Goal: Task Accomplishment & Management: Manage account settings

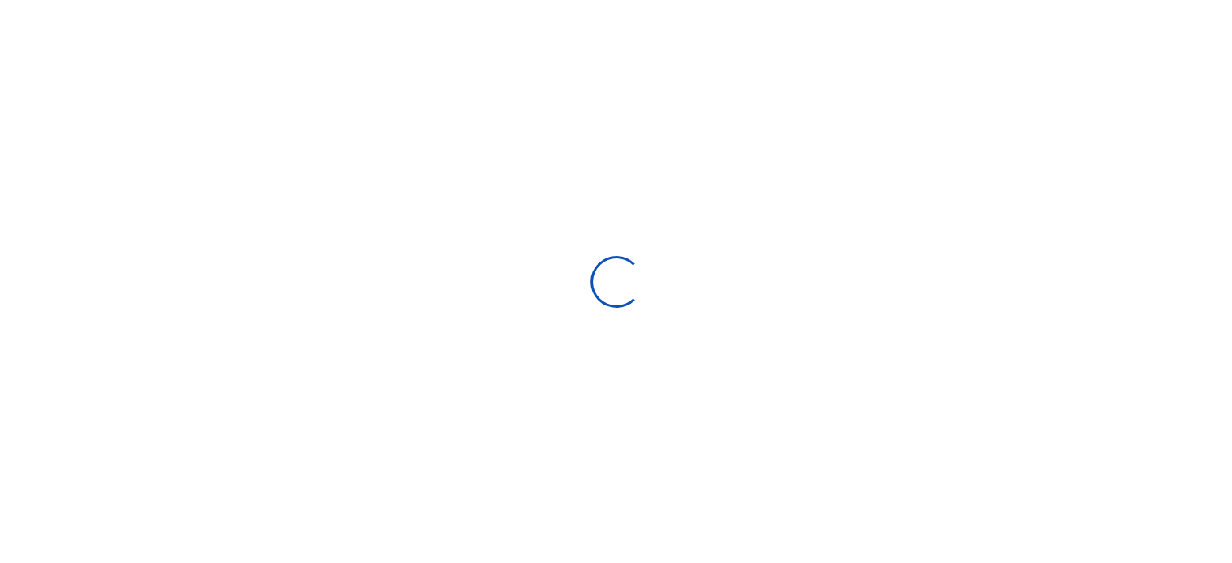
scroll to position [13, 13]
click at [778, 195] on div at bounding box center [616, 281] width 1232 height 563
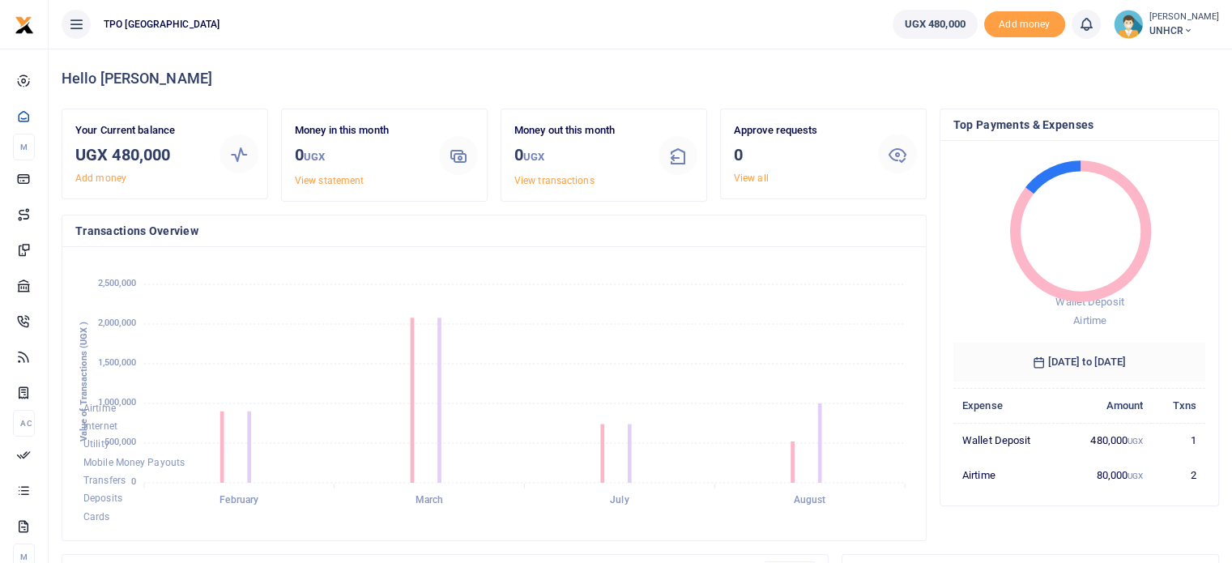
click at [811, 70] on h4 "Hello ALOYSIUS" at bounding box center [640, 79] width 1157 height 18
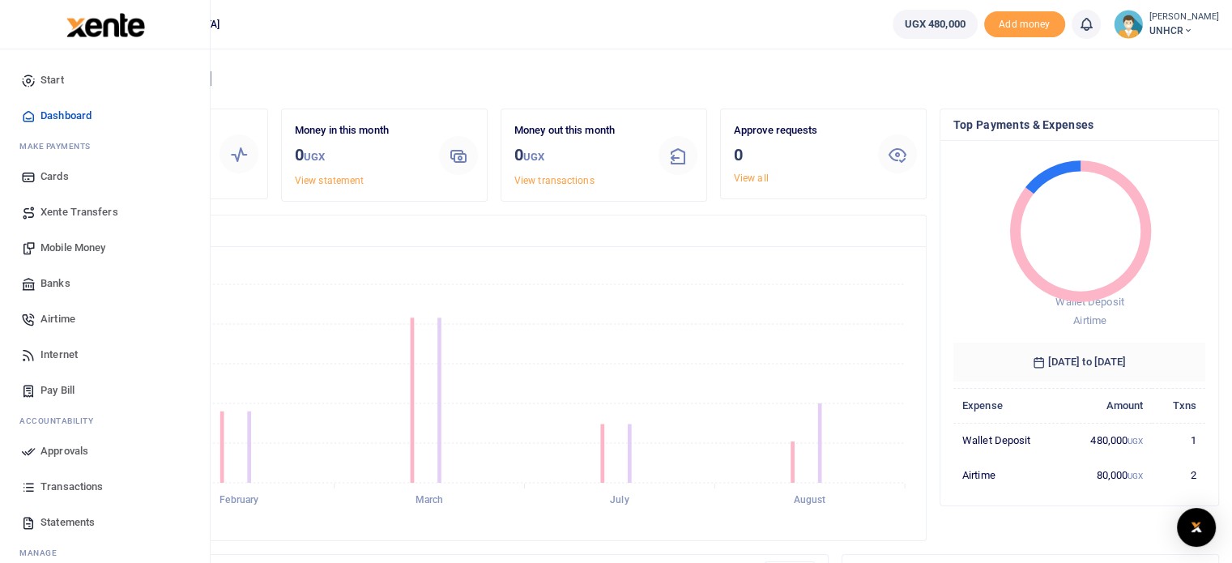
click at [53, 317] on span "Airtime" at bounding box center [57, 319] width 35 height 16
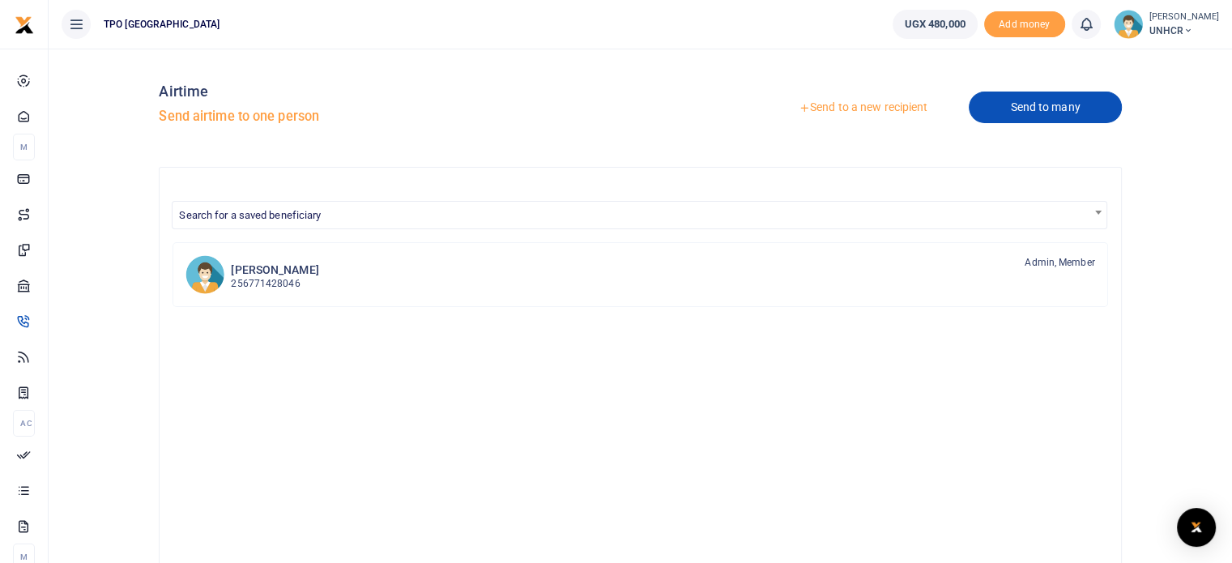
click at [1035, 103] on link "Send to many" at bounding box center [1045, 108] width 152 height 32
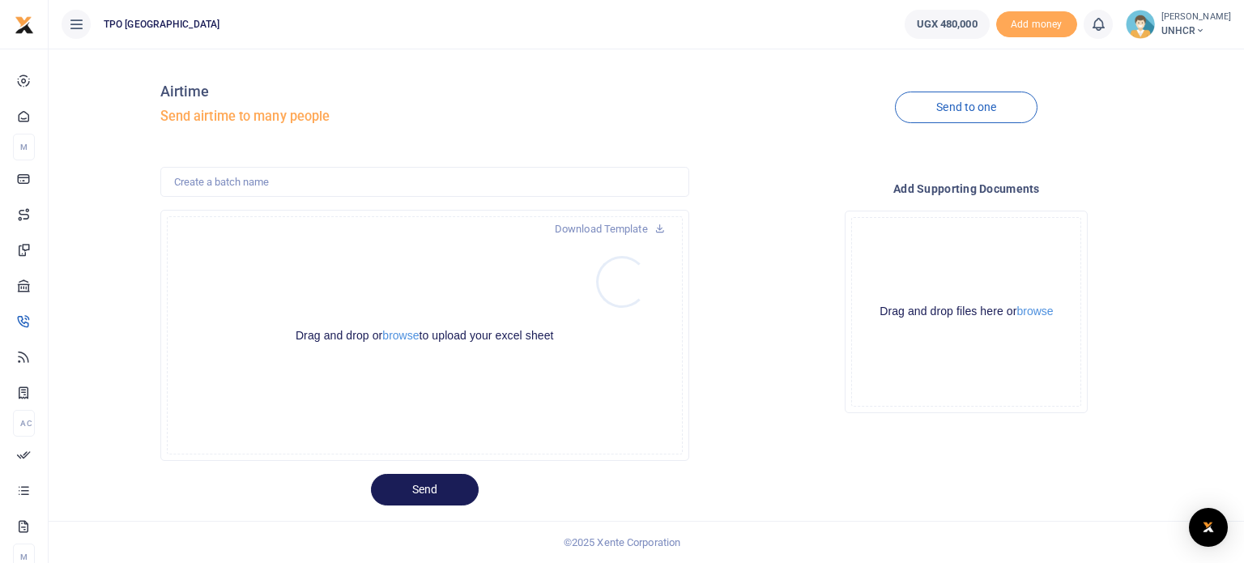
click at [620, 226] on div at bounding box center [622, 281] width 1244 height 563
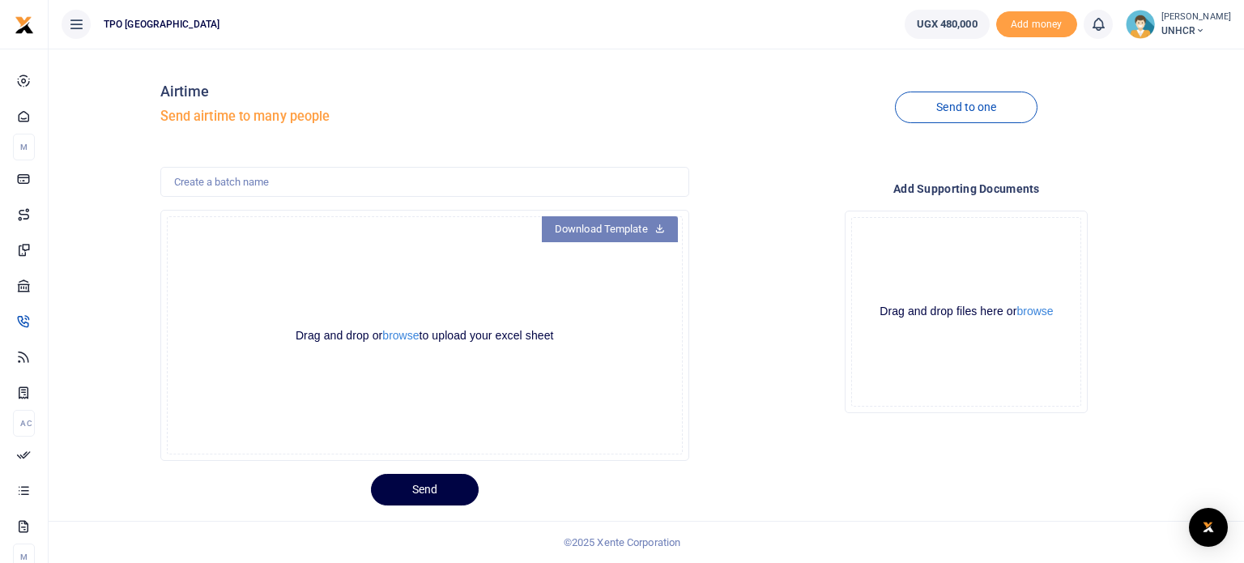
click at [632, 227] on link "Download Template" at bounding box center [610, 229] width 136 height 26
click at [408, 332] on button "browse" at bounding box center [400, 336] width 36 height 12
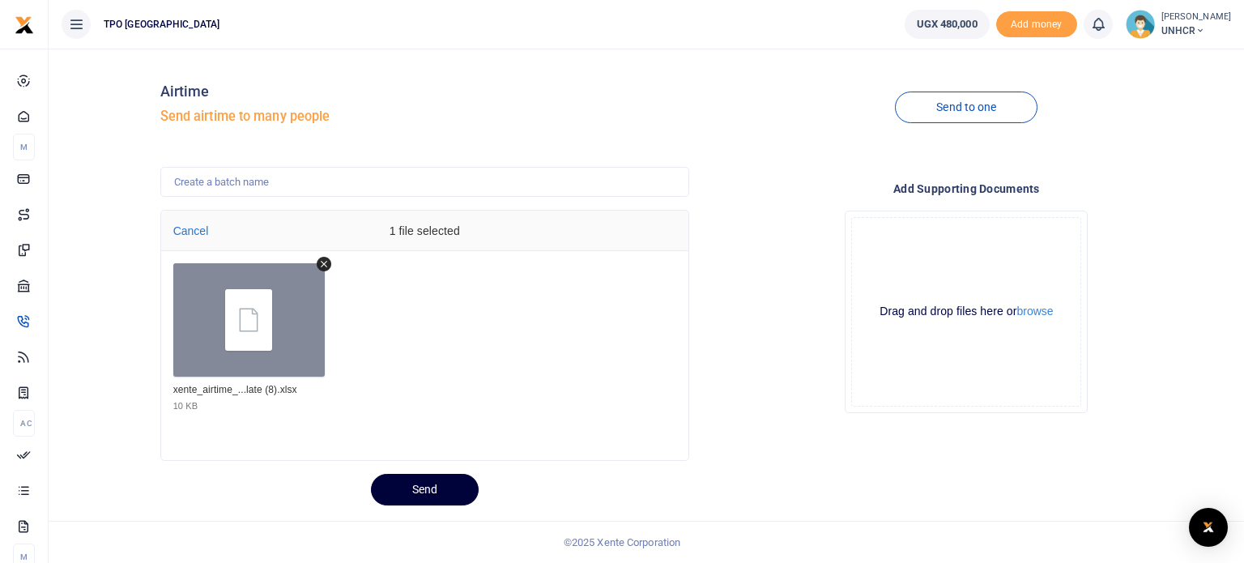
click at [422, 490] on button "Send" at bounding box center [425, 490] width 108 height 32
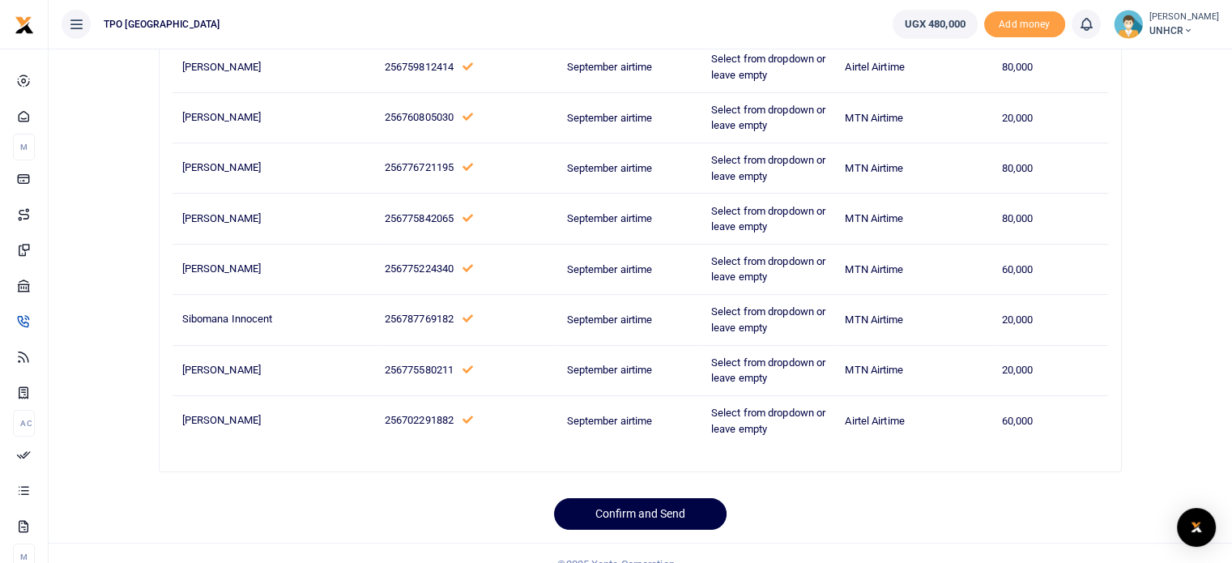
scroll to position [259, 0]
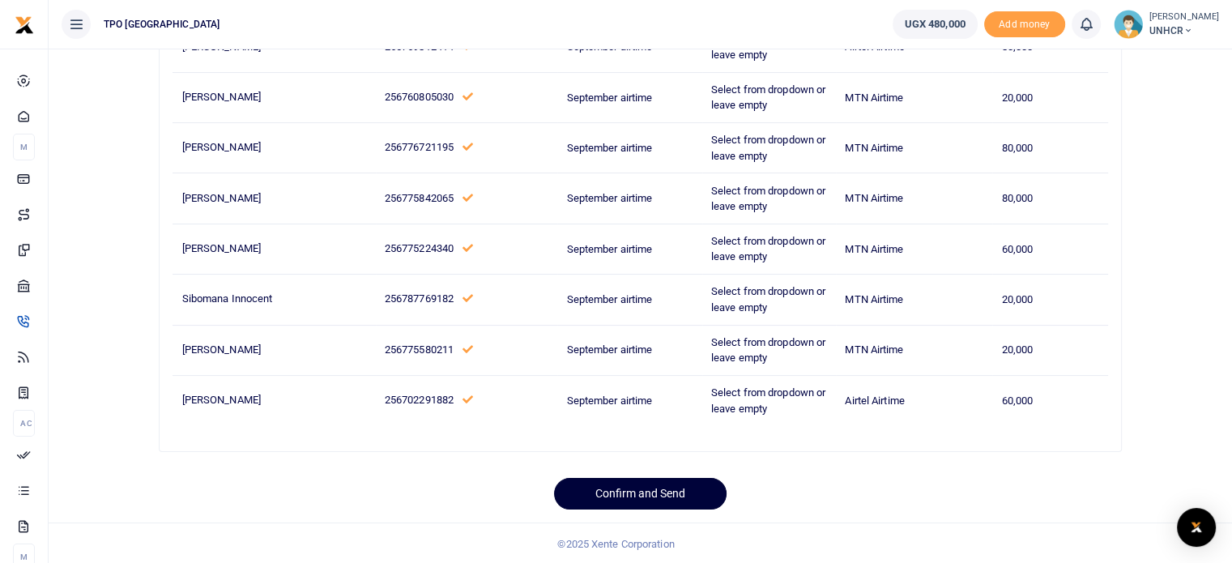
click at [610, 494] on button "Confirm and Send" at bounding box center [640, 494] width 172 height 32
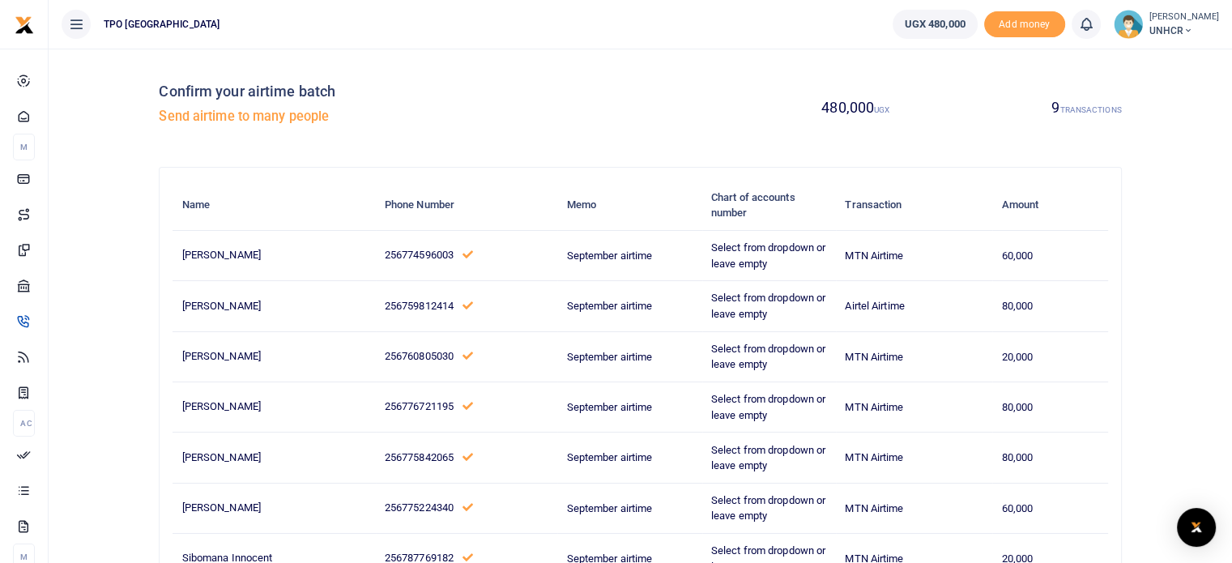
scroll to position [102, 0]
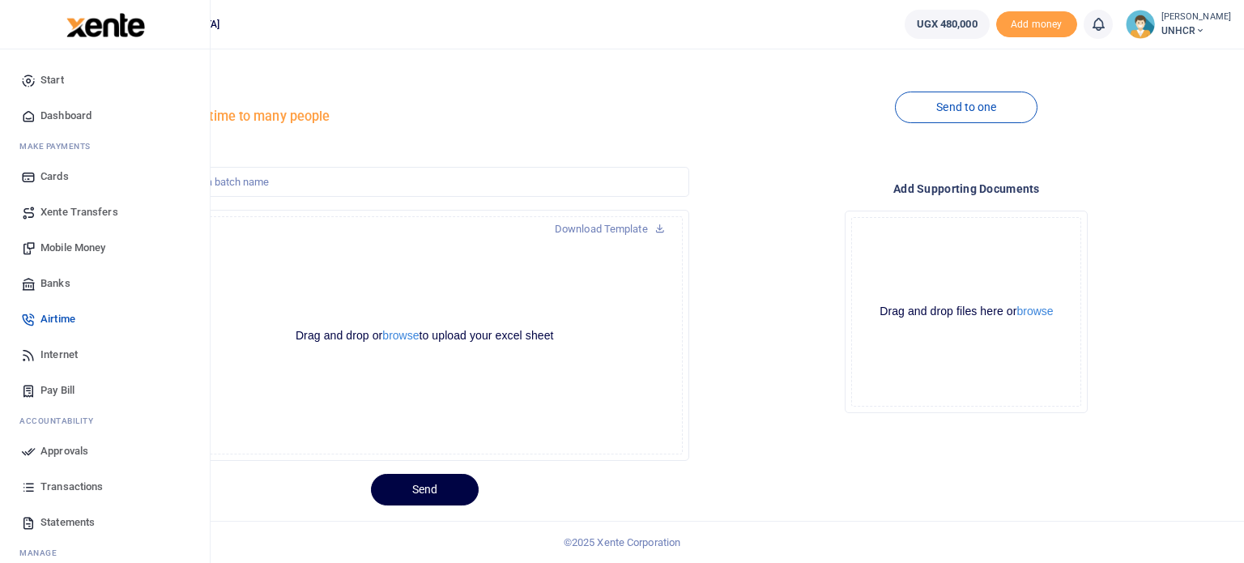
click at [55, 444] on span "Approvals" at bounding box center [64, 451] width 48 height 16
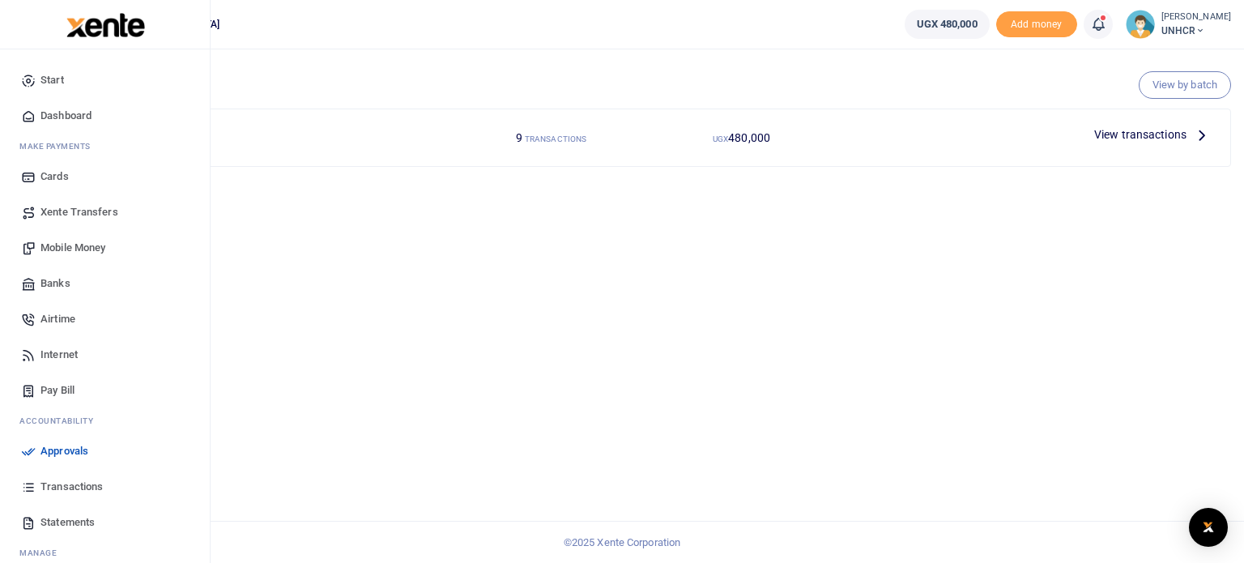
click at [42, 486] on span "Transactions" at bounding box center [71, 487] width 62 height 16
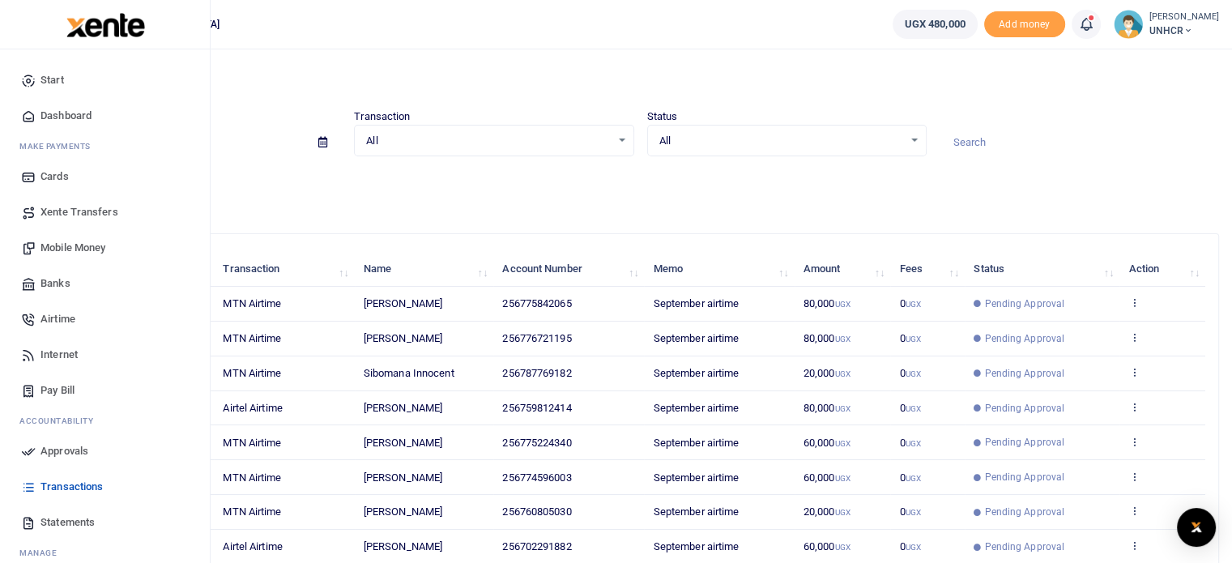
click at [56, 452] on span "Approvals" at bounding box center [64, 451] width 48 height 16
click at [78, 449] on span "Approvals" at bounding box center [64, 451] width 48 height 16
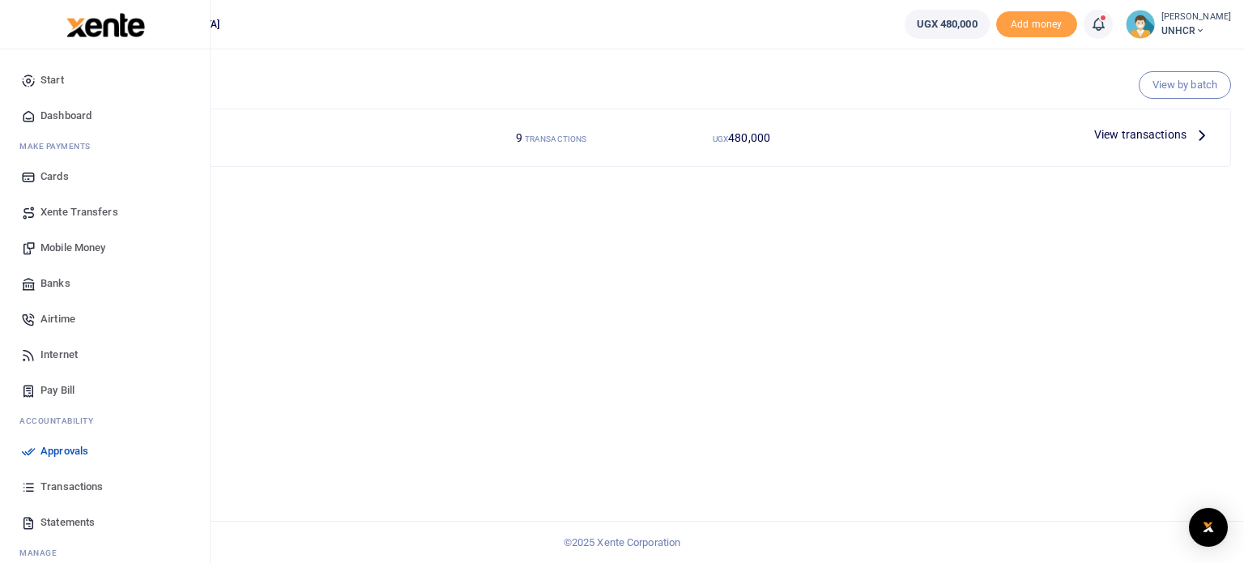
click at [49, 318] on span "Airtime" at bounding box center [57, 319] width 35 height 16
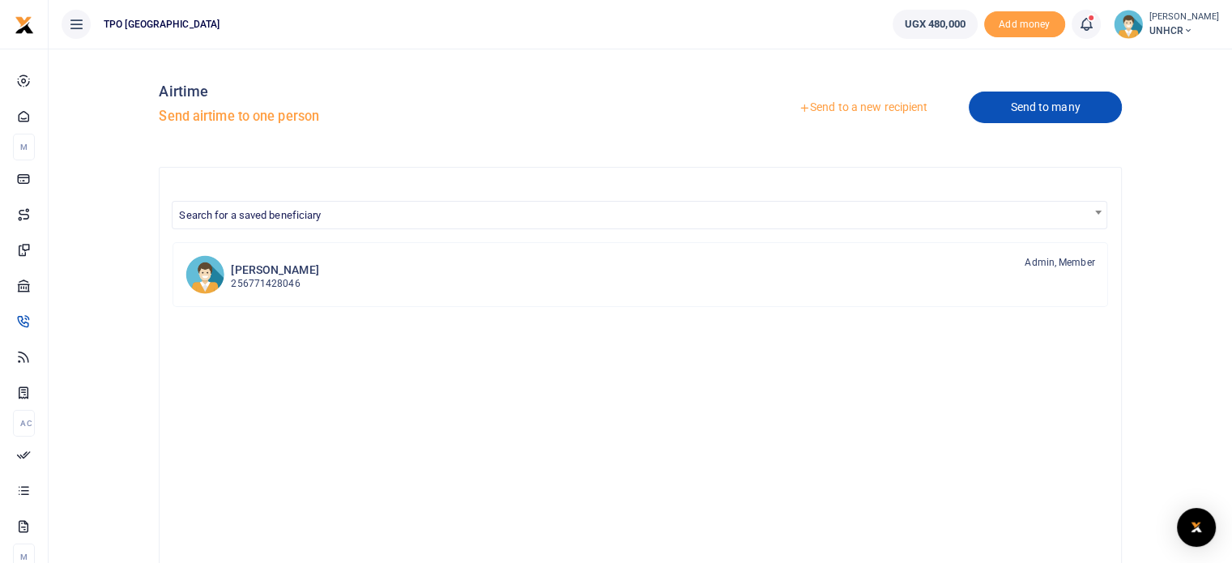
click at [1000, 109] on link "Send to many" at bounding box center [1045, 108] width 152 height 32
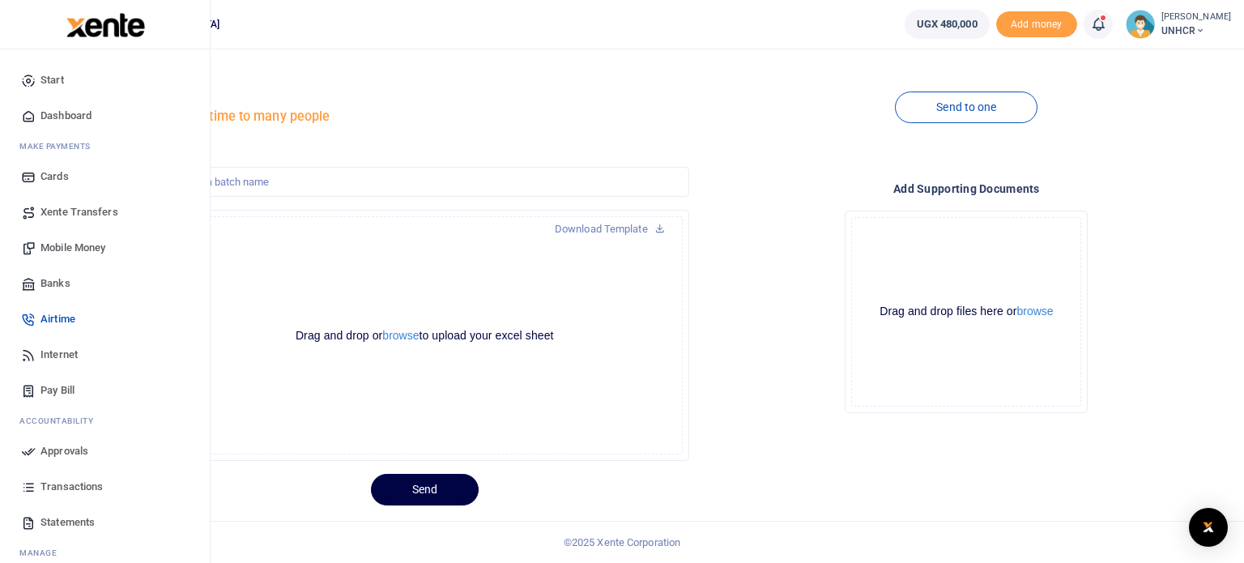
scroll to position [49, 0]
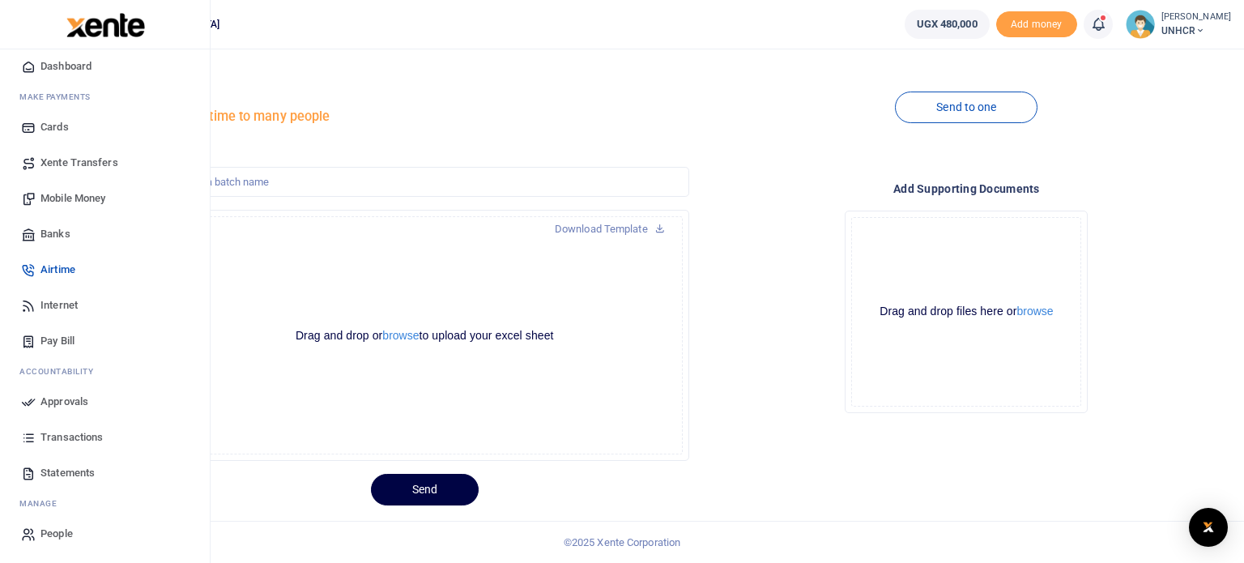
click at [67, 439] on span "Transactions" at bounding box center [71, 437] width 62 height 16
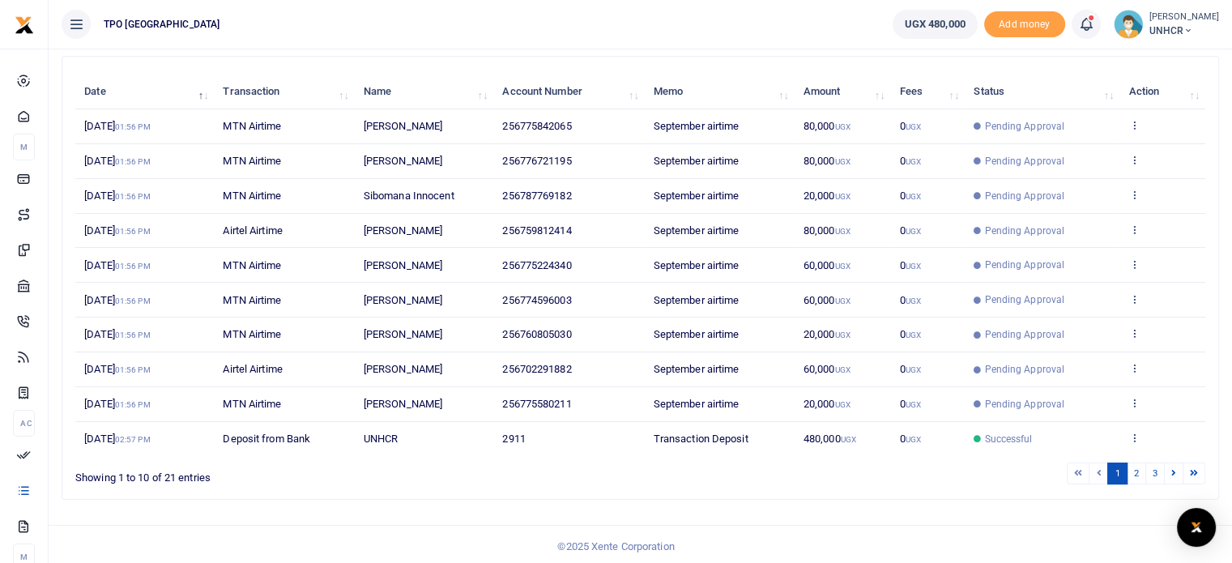
scroll to position [179, 0]
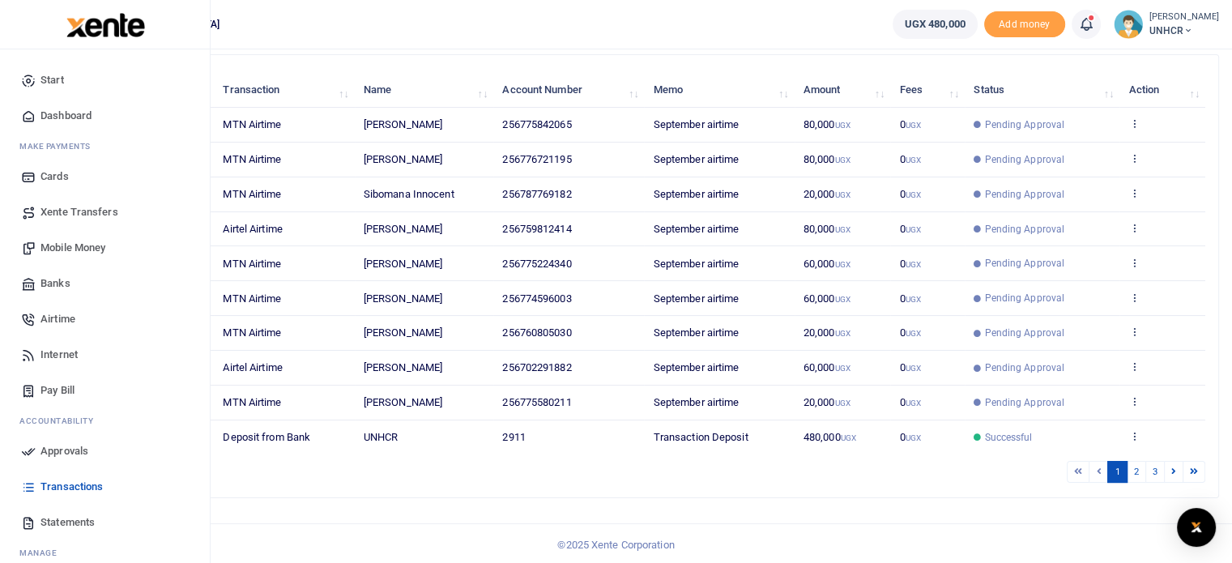
click at [52, 453] on span "Approvals" at bounding box center [64, 451] width 48 height 16
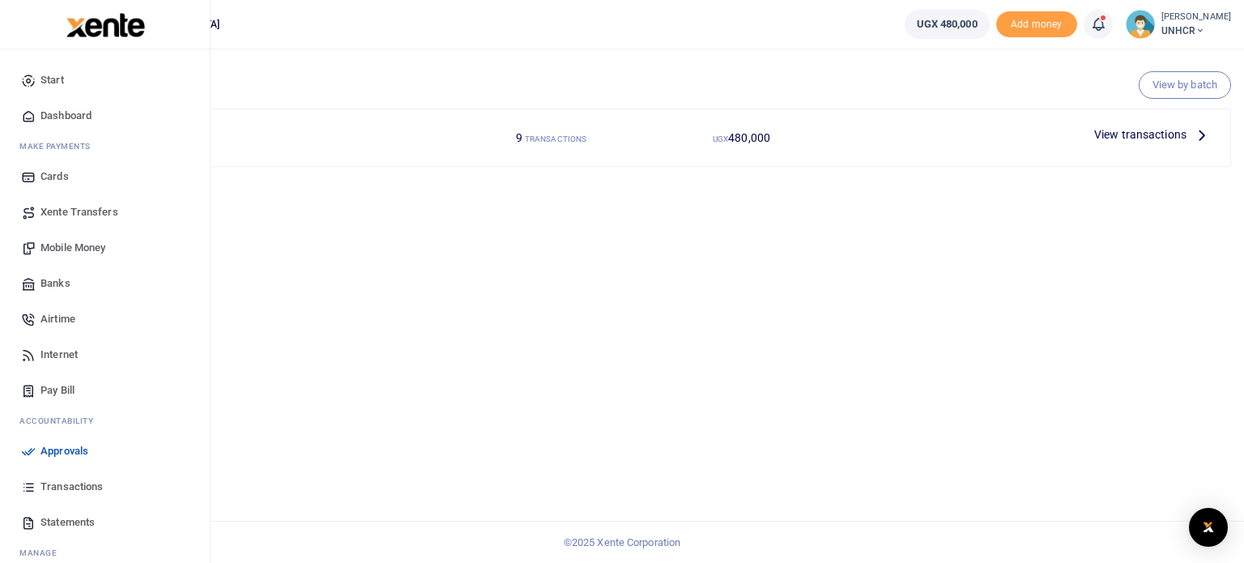
click at [42, 485] on span "Transactions" at bounding box center [71, 487] width 62 height 16
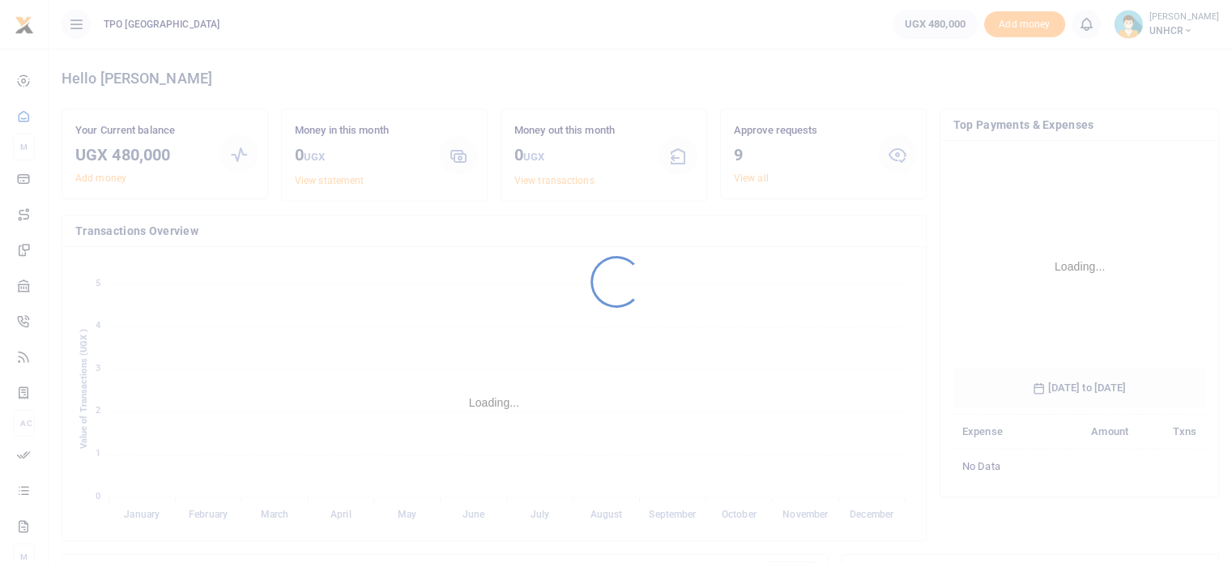
scroll to position [241, 240]
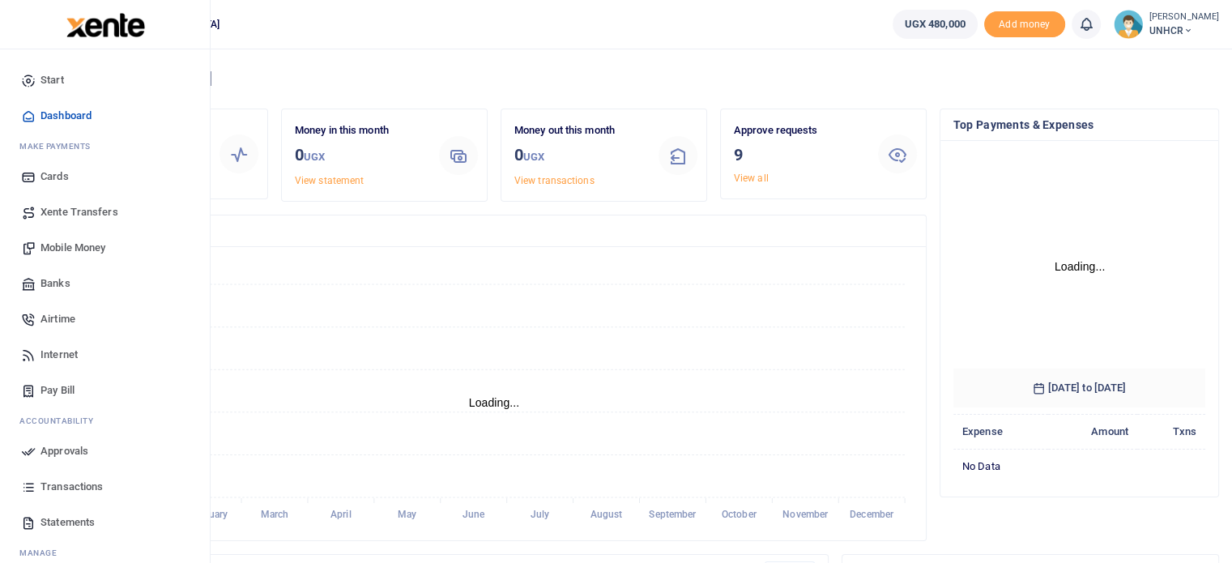
click at [78, 455] on span "Approvals" at bounding box center [64, 451] width 48 height 16
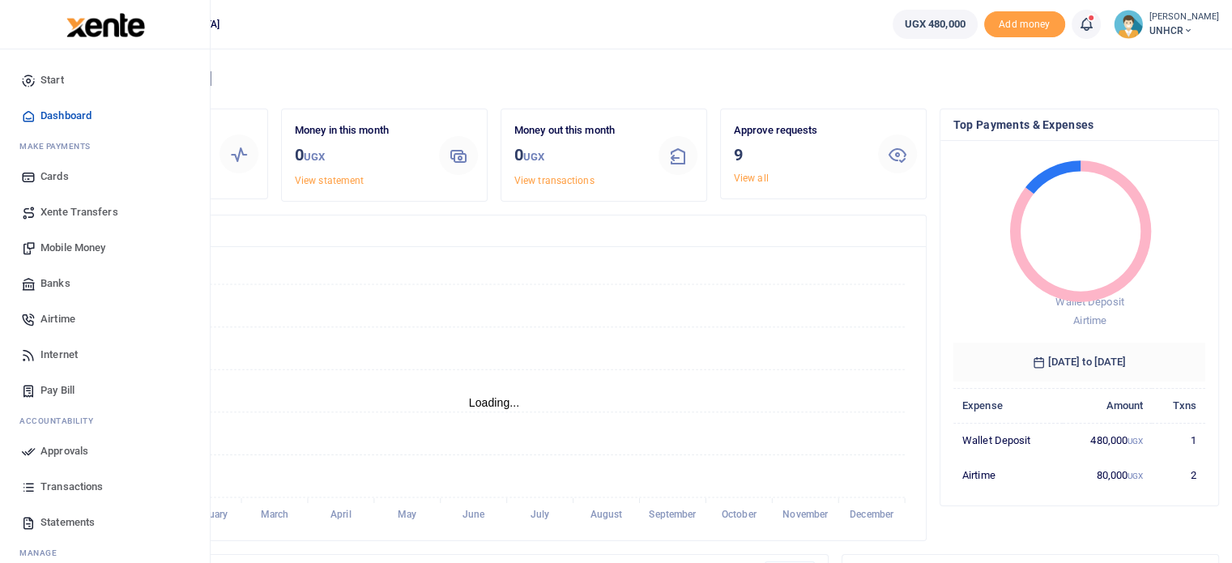
scroll to position [13, 13]
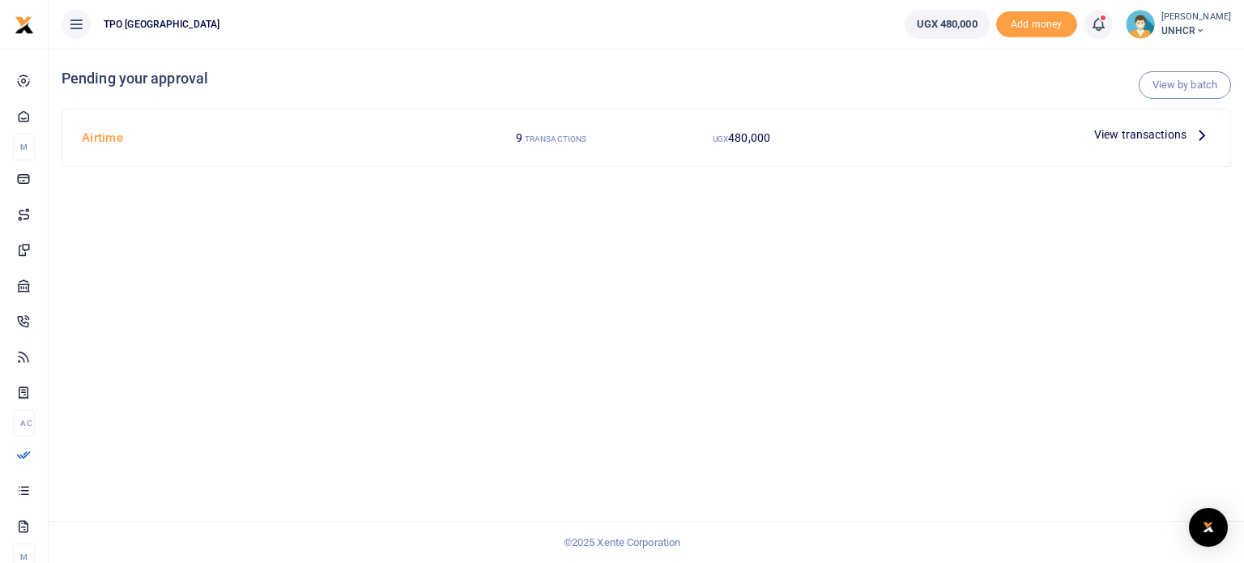
click at [1160, 140] on span "View transactions" at bounding box center [1140, 135] width 92 height 18
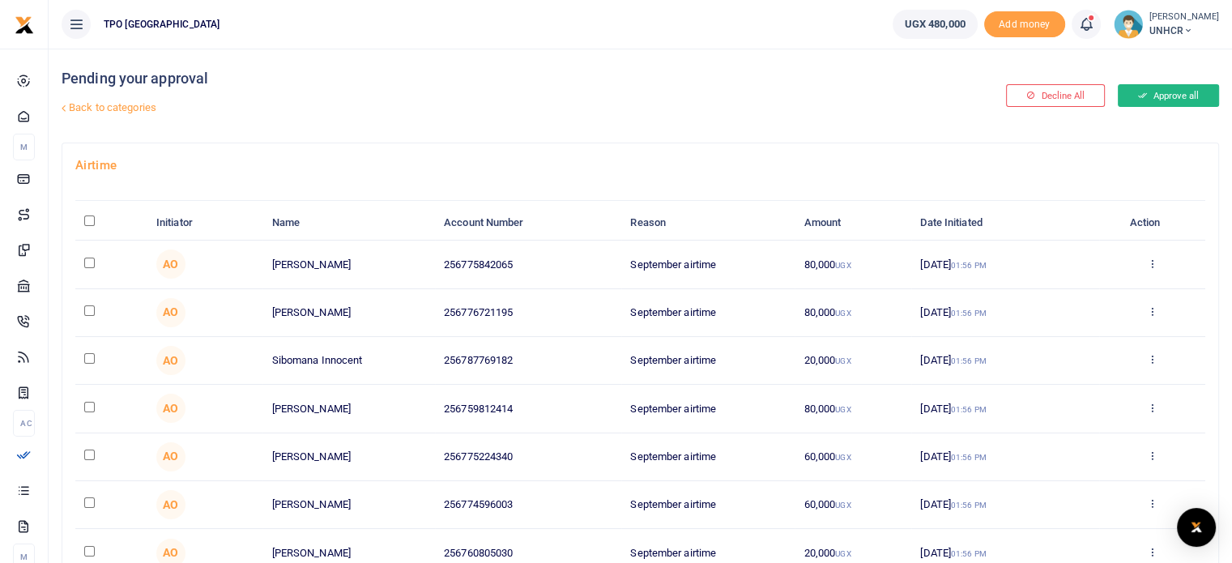
click at [1145, 92] on button "Approve all" at bounding box center [1168, 95] width 101 height 23
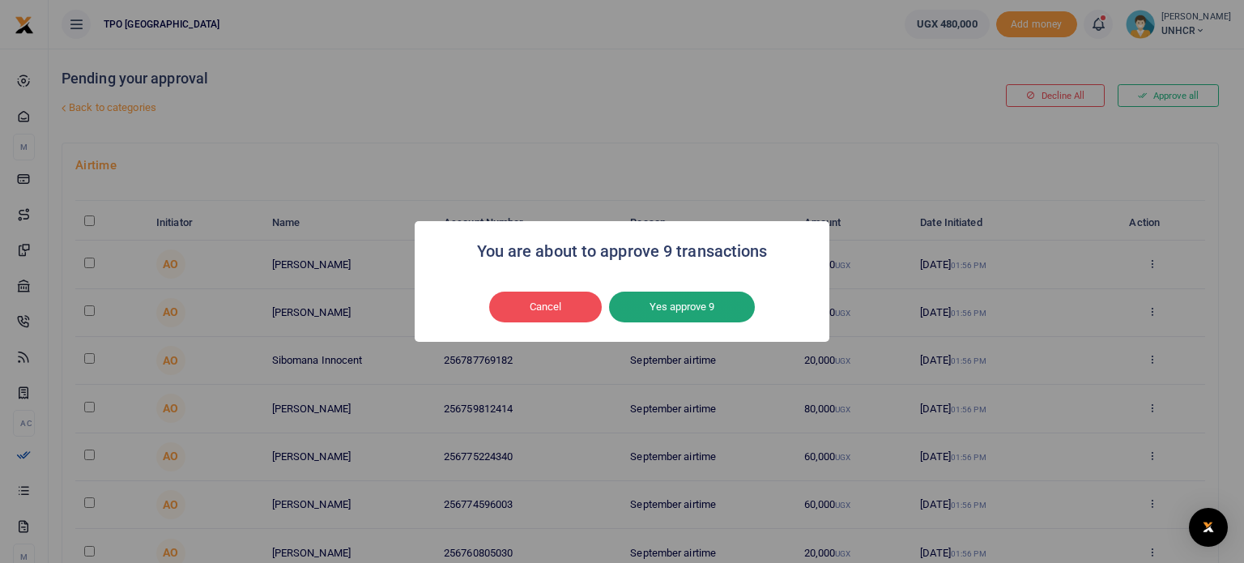
click at [687, 297] on button "Yes approve 9" at bounding box center [682, 307] width 146 height 31
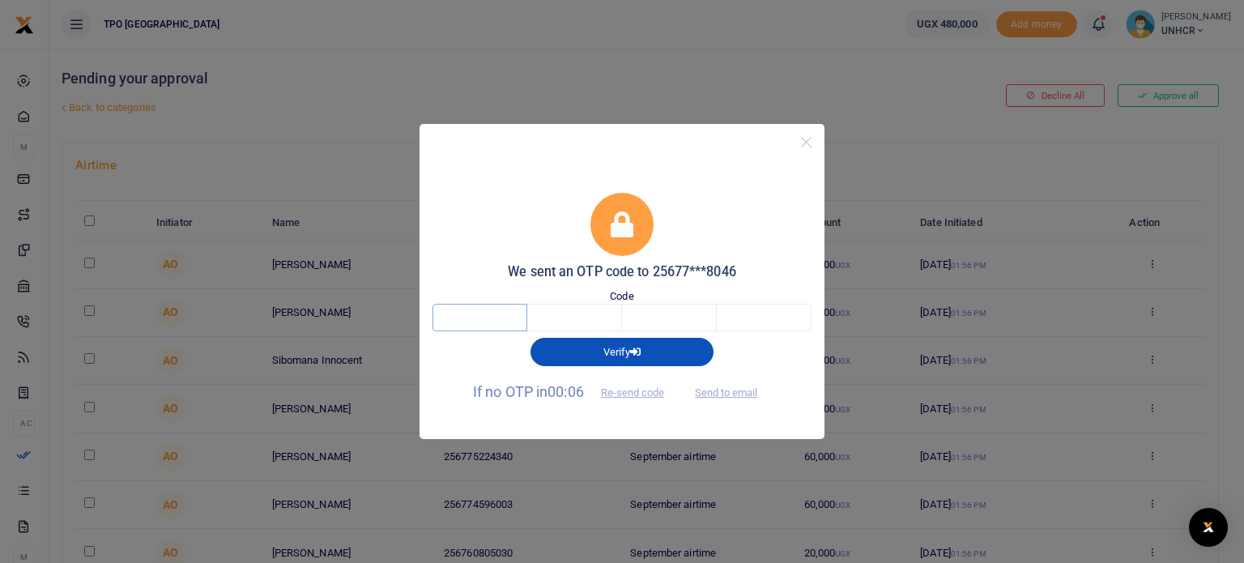
click at [449, 320] on input "text" at bounding box center [479, 318] width 95 height 28
click at [807, 149] on button "Close" at bounding box center [805, 141] width 23 height 23
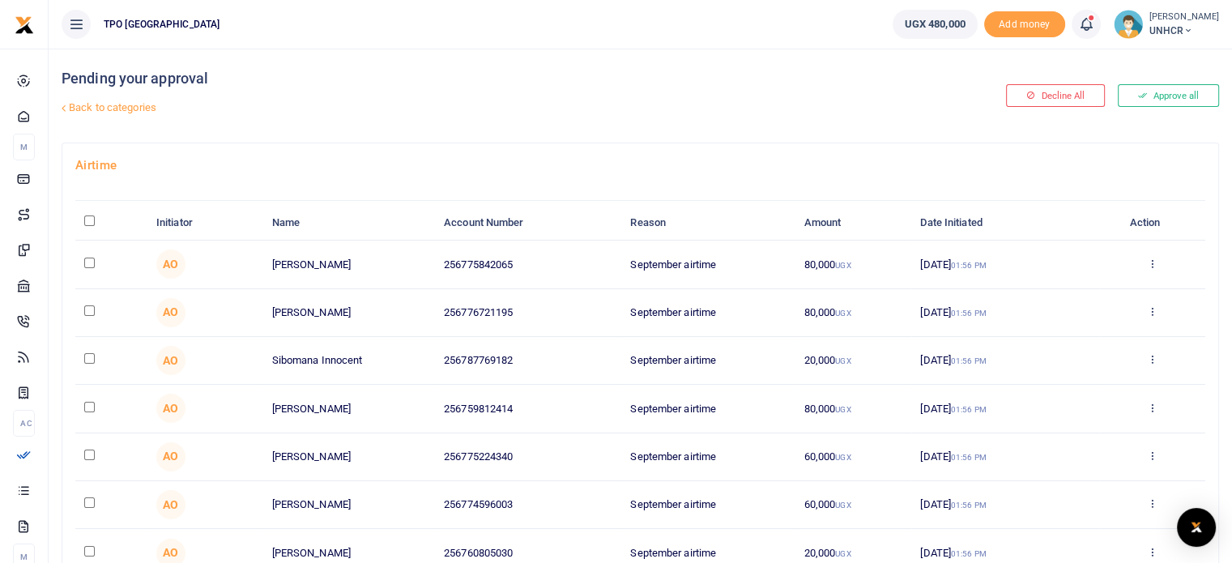
click at [83, 224] on th "\a \a : activate to sort column descending" at bounding box center [111, 223] width 72 height 35
click at [87, 218] on input "\a \a : activate to sort column descending" at bounding box center [89, 220] width 11 height 11
checkbox input "true"
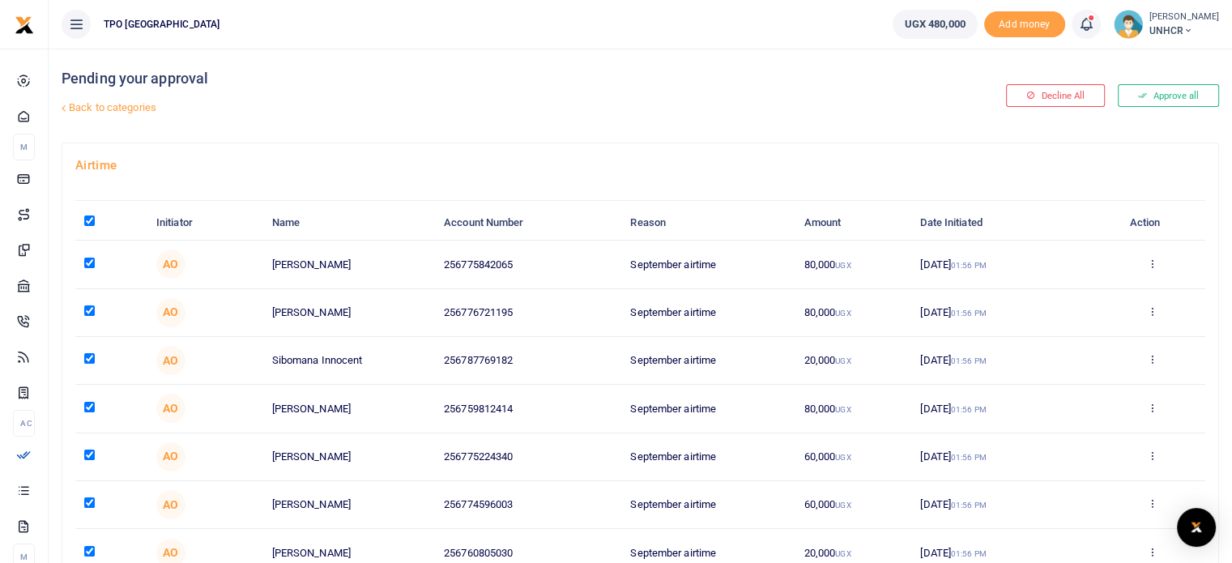
checkbox input "true"
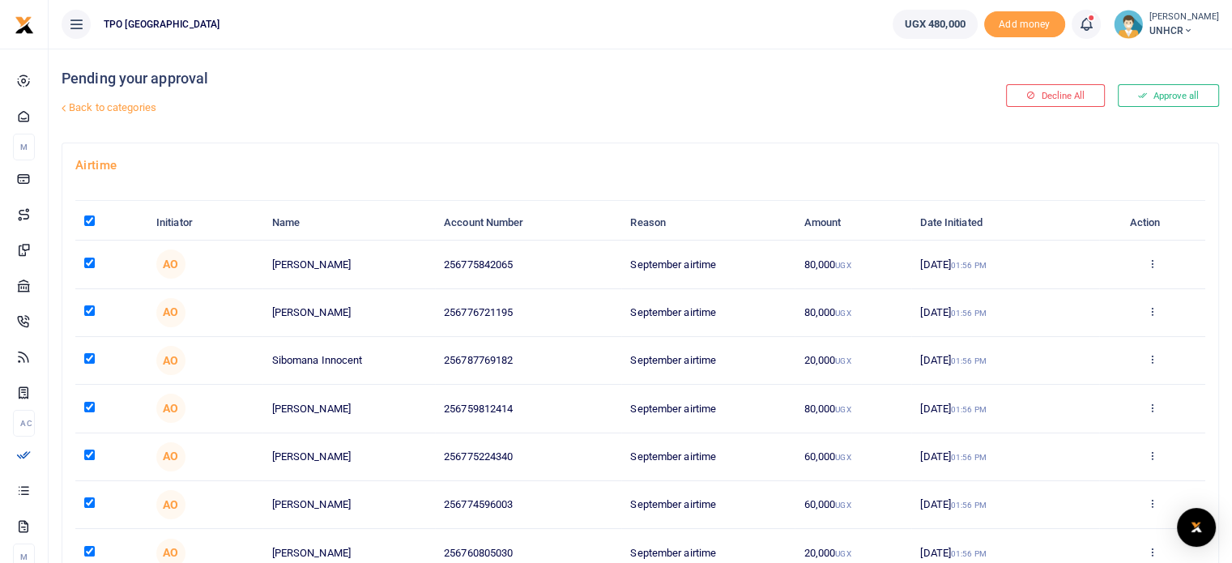
checkbox input "true"
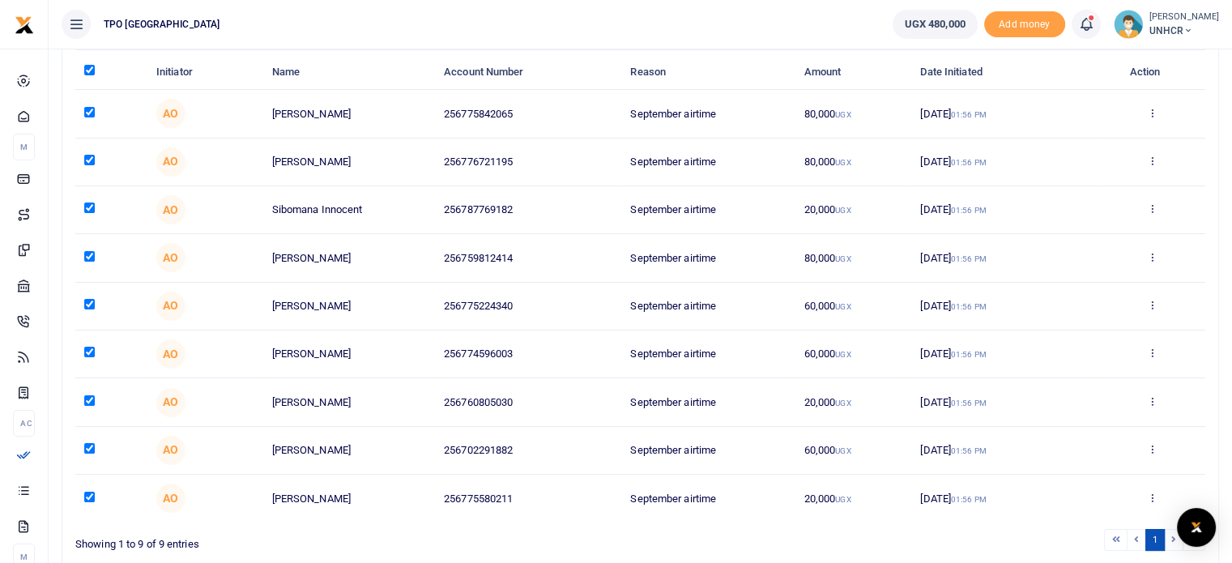
scroll to position [241, 0]
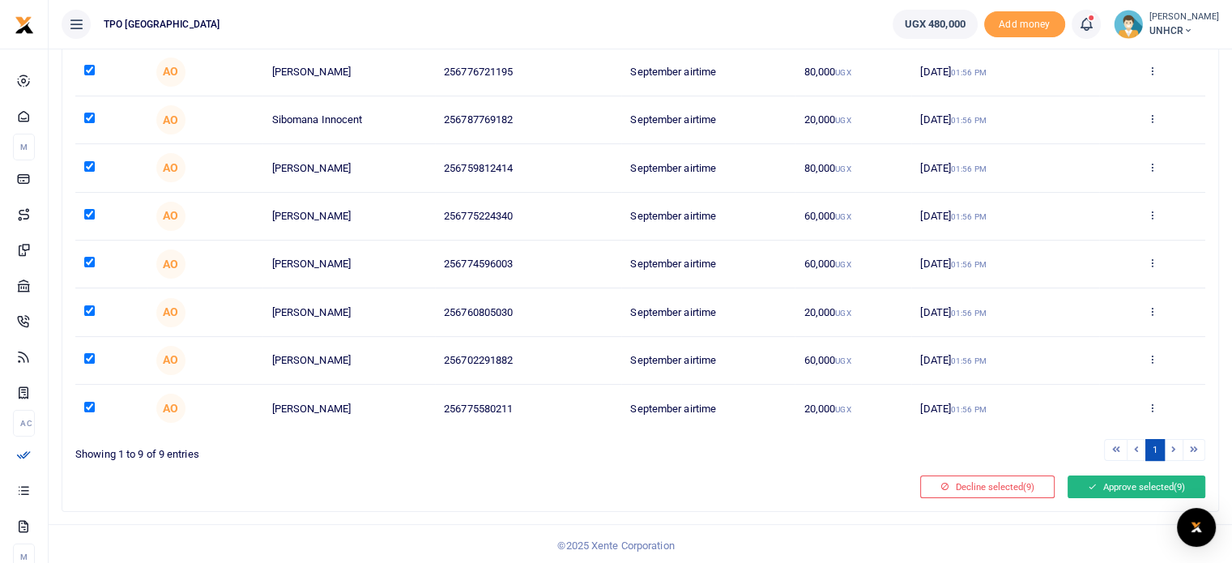
click at [1137, 476] on button "Approve selected (9)" at bounding box center [1136, 486] width 138 height 23
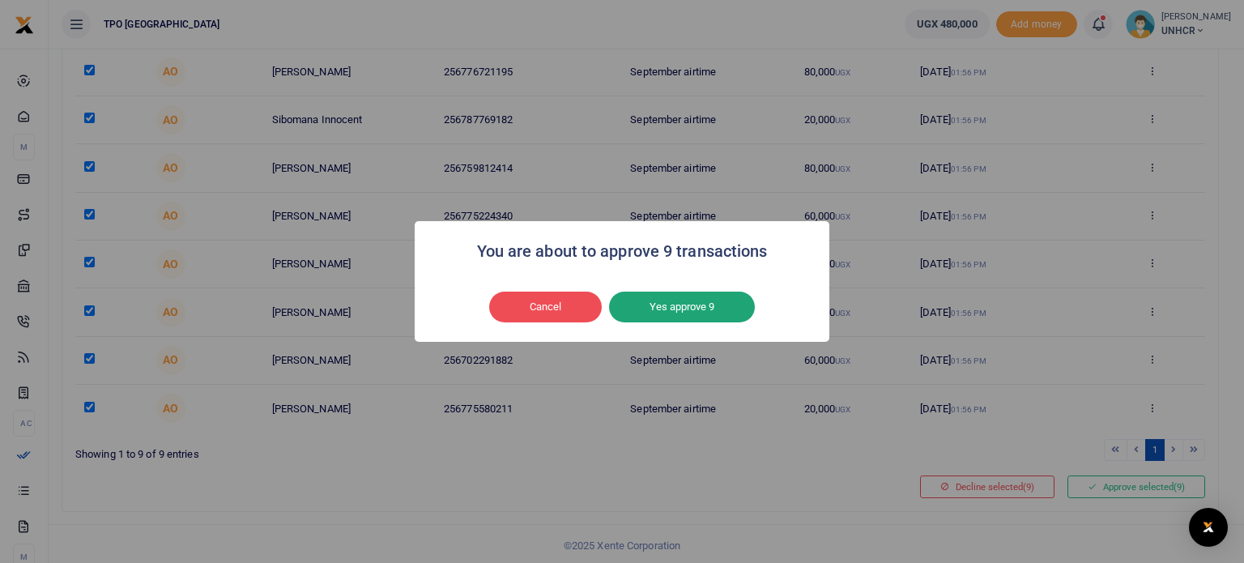
click at [717, 304] on button "Yes approve 9" at bounding box center [682, 307] width 146 height 31
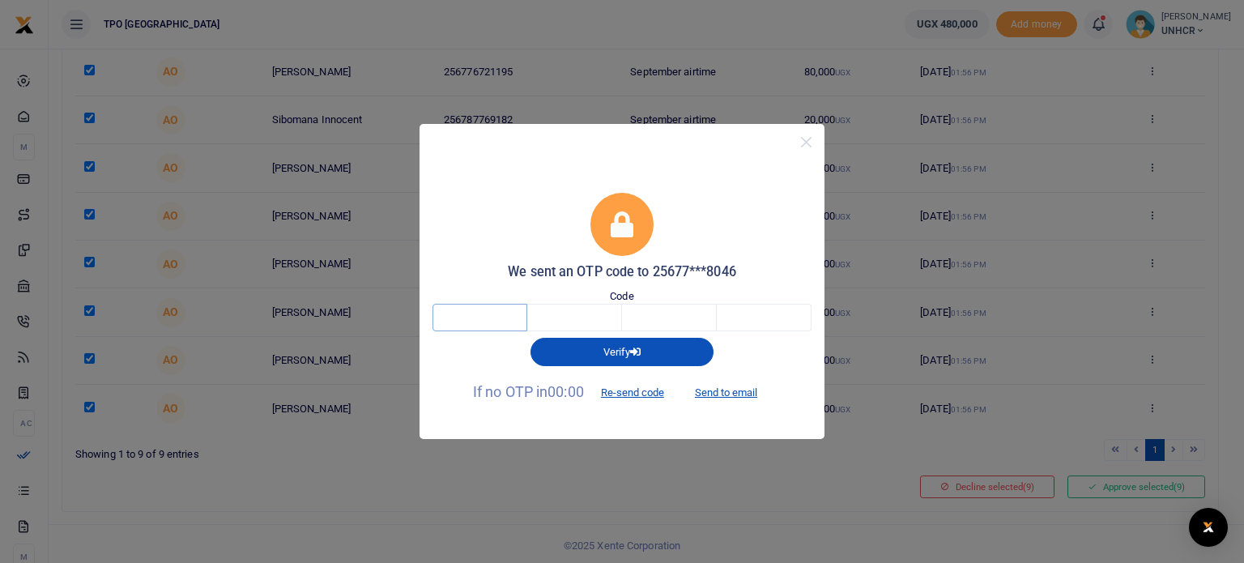
click at [515, 324] on input "text" at bounding box center [479, 318] width 95 height 28
type input "4"
type input "2"
type input "7"
type input "6"
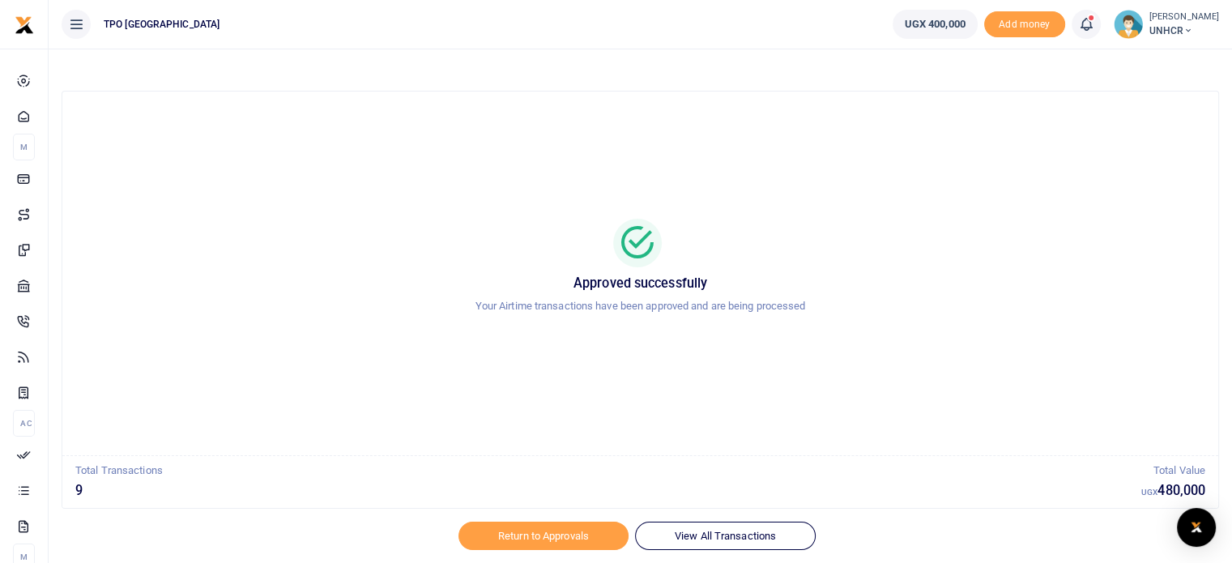
click at [775, 419] on div "Approved successfully Your Airtime transactions have been approved and are bein…" at bounding box center [640, 273] width 1117 height 338
